Goal: Information Seeking & Learning: Learn about a topic

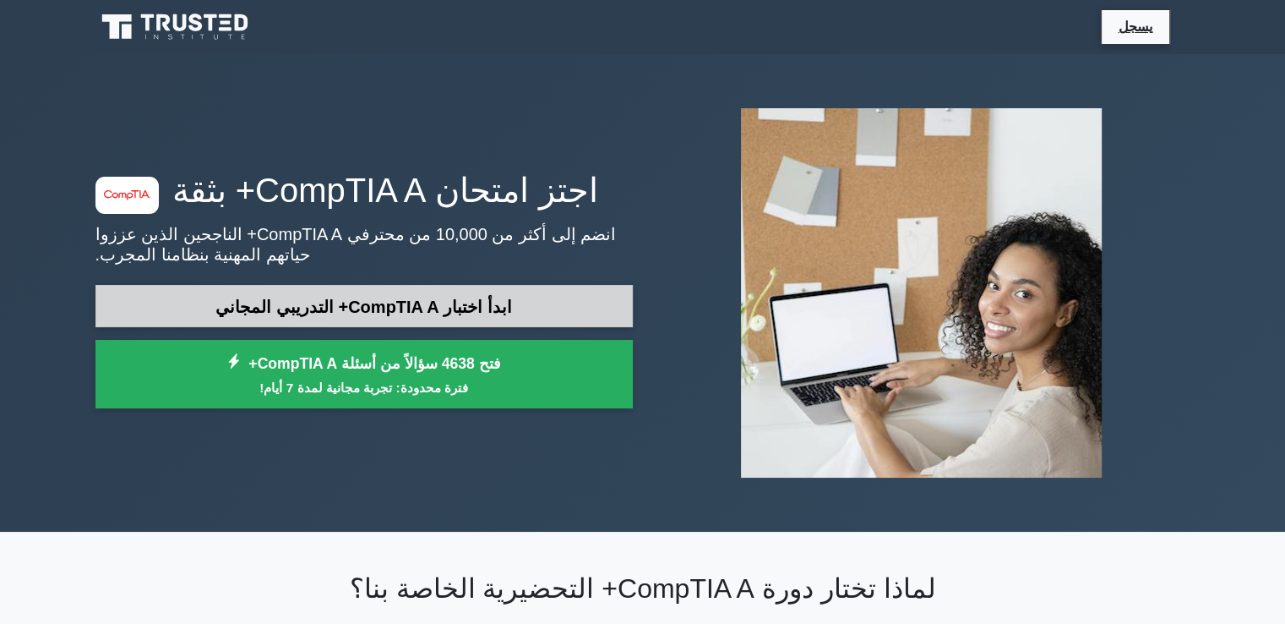
click at [487, 310] on font "ابدأ اختبار CompTIA A+ التدريبي المجاني" at bounding box center [363, 306] width 296 height 19
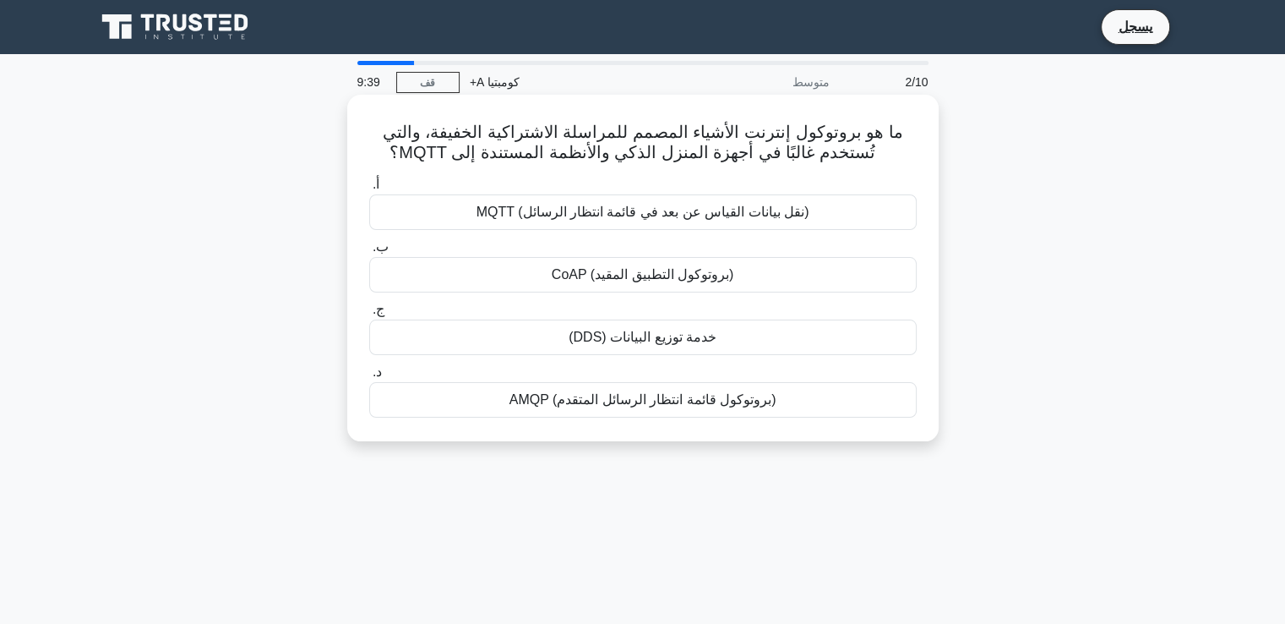
click at [684, 350] on div "خدمة توزيع البيانات (DDS)" at bounding box center [642, 336] width 547 height 35
click at [369, 315] on input "ج. خدمة توزيع البيانات (DDS)" at bounding box center [369, 309] width 0 height 11
